Goal: Find contact information: Find contact information

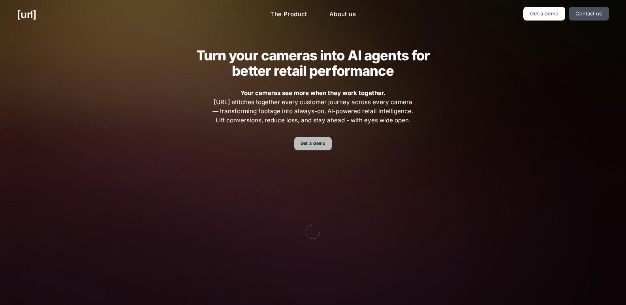
click at [318, 141] on link "Get a demo" at bounding box center [313, 144] width 38 height 14
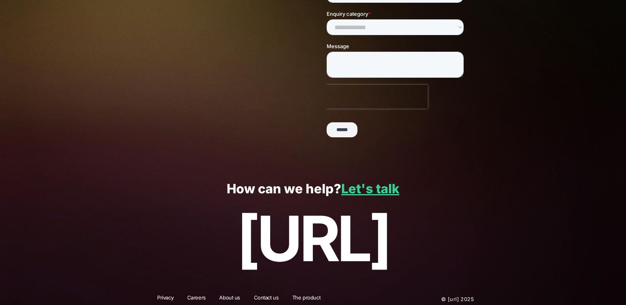
scroll to position [179, 0]
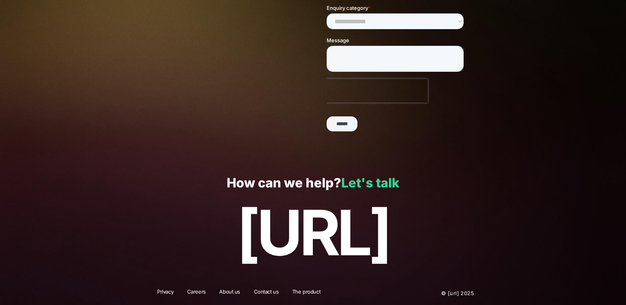
click at [371, 181] on link "Let's talk" at bounding box center [370, 182] width 58 height 15
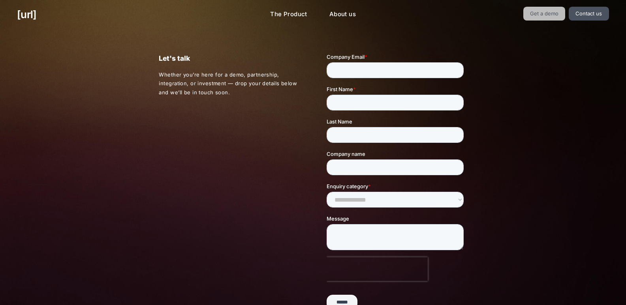
click at [544, 13] on link "Get a demo" at bounding box center [544, 14] width 42 height 14
